Goal: Task Accomplishment & Management: Complete application form

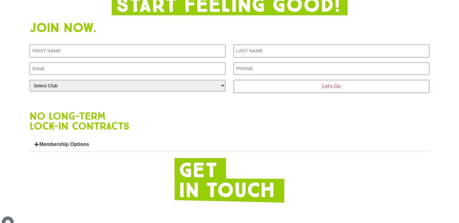
click at [73, 147] on link "Membership Options" at bounding box center [64, 144] width 50 height 5
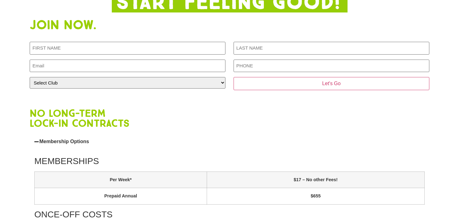
scroll to position [985, 0]
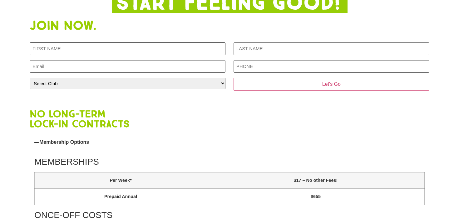
click at [126, 55] on input "First NAME (Required)" at bounding box center [128, 48] width 196 height 13
type input "[PERSON_NAME]"
type input "Scott"
type input "phoebebernice2000@gmail.com"
type input "0459795252"
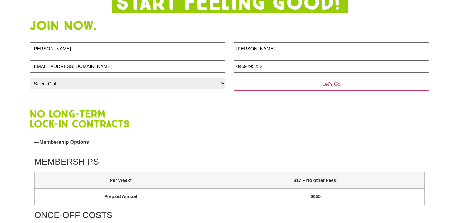
click at [105, 89] on select "Select Club Alexandra Hills Calamvale Coopers Plains Middle Park Oxenford Oxley…" at bounding box center [128, 84] width 196 height 12
select select "[GEOGRAPHIC_DATA]"
click at [30, 89] on select "Select Club Alexandra Hills Calamvale Coopers Plains Middle Park Oxenford Oxley…" at bounding box center [128, 84] width 196 height 12
click at [334, 102] on form "First NAME (Required) Phoebe LAST NAME (Required) Scott Email (Required) phoebe…" at bounding box center [230, 72] width 400 height 60
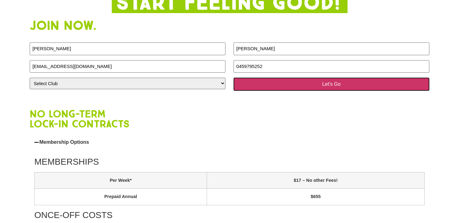
click at [333, 91] on input "Let's Go" at bounding box center [332, 84] width 196 height 13
click at [320, 91] on input "Let's Go" at bounding box center [332, 84] width 196 height 13
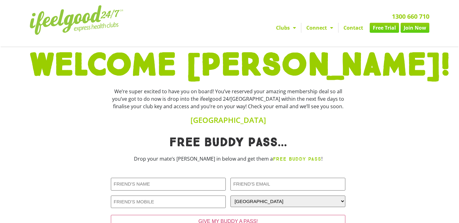
click at [82, 24] on img at bounding box center [77, 20] width 94 height 30
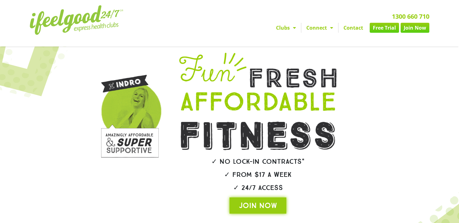
click at [296, 28] on link "Clubs" at bounding box center [286, 28] width 30 height 10
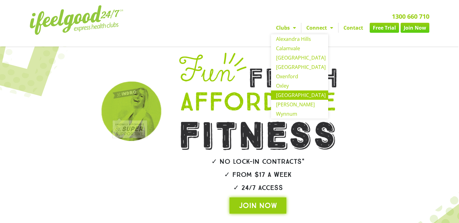
click at [294, 94] on link "[GEOGRAPHIC_DATA]" at bounding box center [299, 95] width 57 height 9
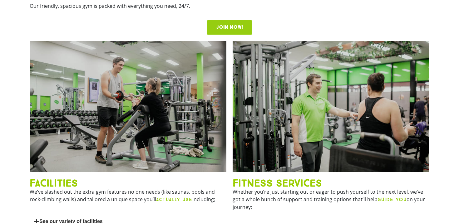
scroll to position [135, 0]
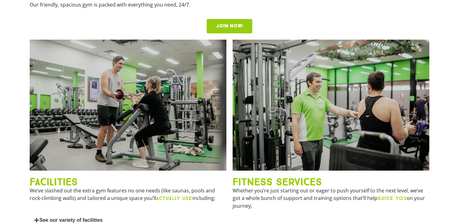
click at [87, 162] on img at bounding box center [128, 105] width 197 height 131
click at [45, 187] on h2 "FACILITIES" at bounding box center [128, 182] width 197 height 10
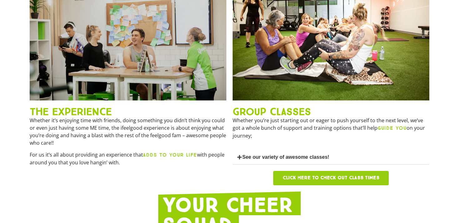
scroll to position [414, 0]
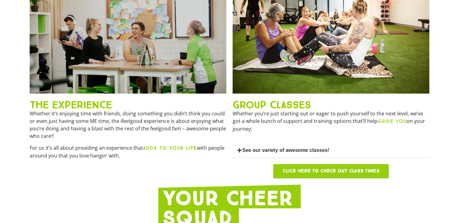
click at [304, 153] on link "See our variety of awesome classes!" at bounding box center [285, 150] width 87 height 5
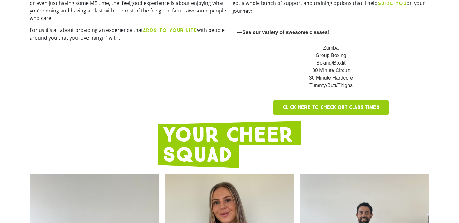
scroll to position [542, 0]
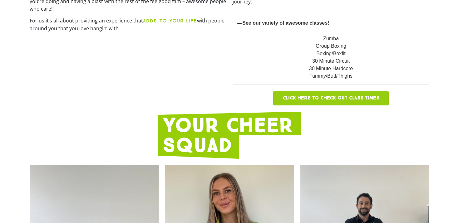
click at [344, 101] on span "Click here to check out class times" at bounding box center [331, 98] width 97 height 5
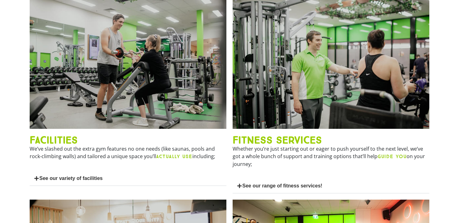
scroll to position [169, 0]
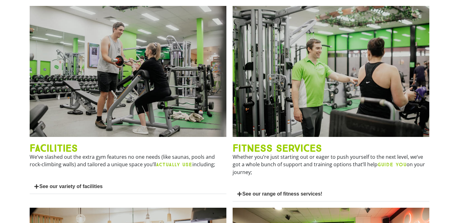
click at [89, 189] on link "See our variety of facilities" at bounding box center [70, 186] width 63 height 5
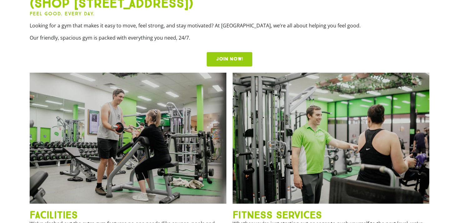
scroll to position [0, 0]
